Goal: Information Seeking & Learning: Learn about a topic

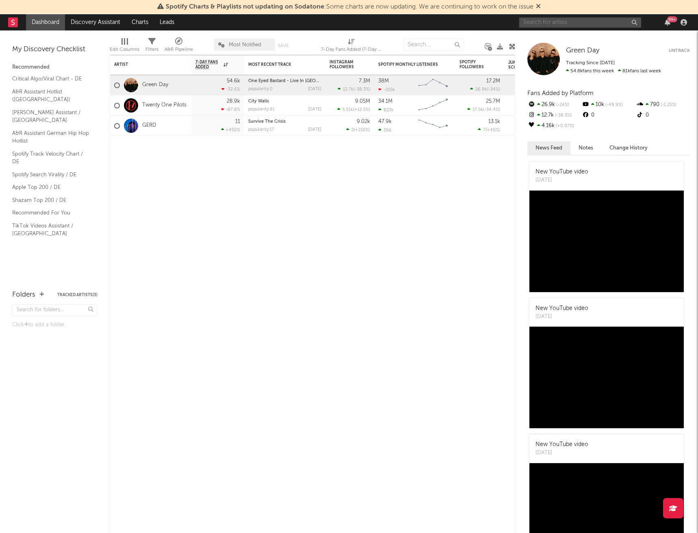
click at [575, 22] on input "text" at bounding box center [580, 22] width 122 height 10
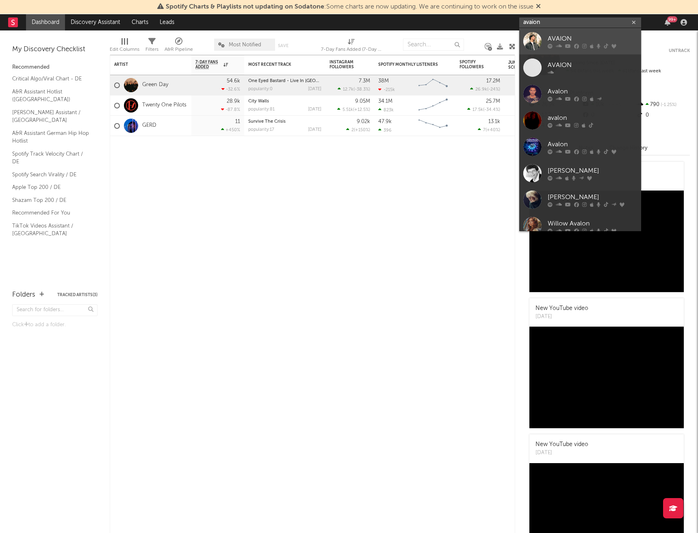
type input "avaion"
click at [574, 39] on div "AVAION" at bounding box center [592, 39] width 89 height 10
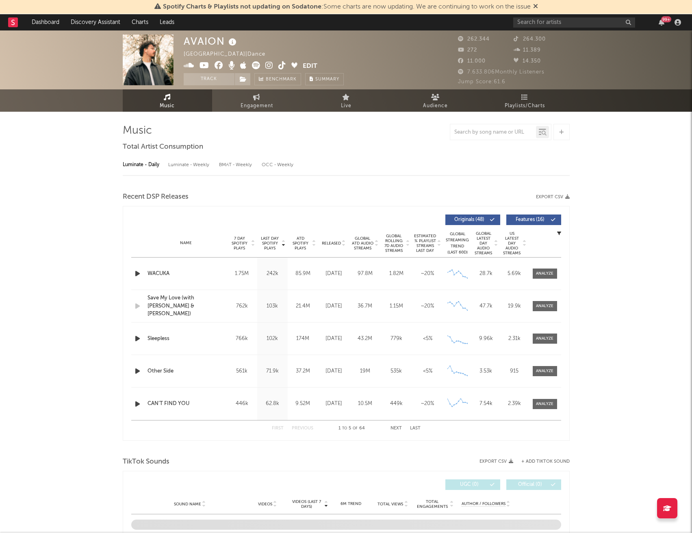
select select "6m"
